Goal: Information Seeking & Learning: Check status

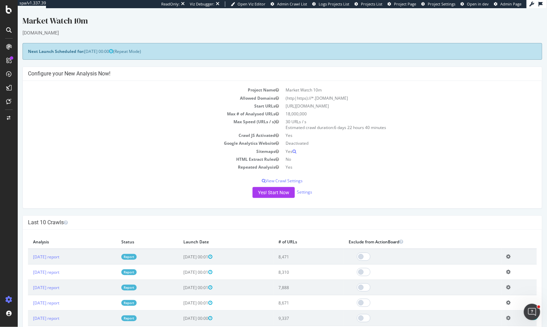
scroll to position [481, 0]
